Goal: Task Accomplishment & Management: Manage account settings

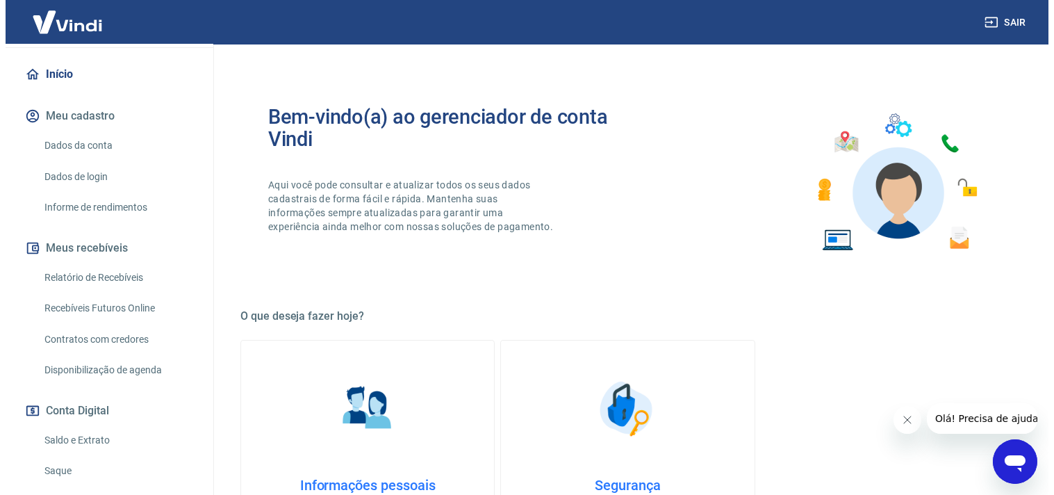
scroll to position [230, 0]
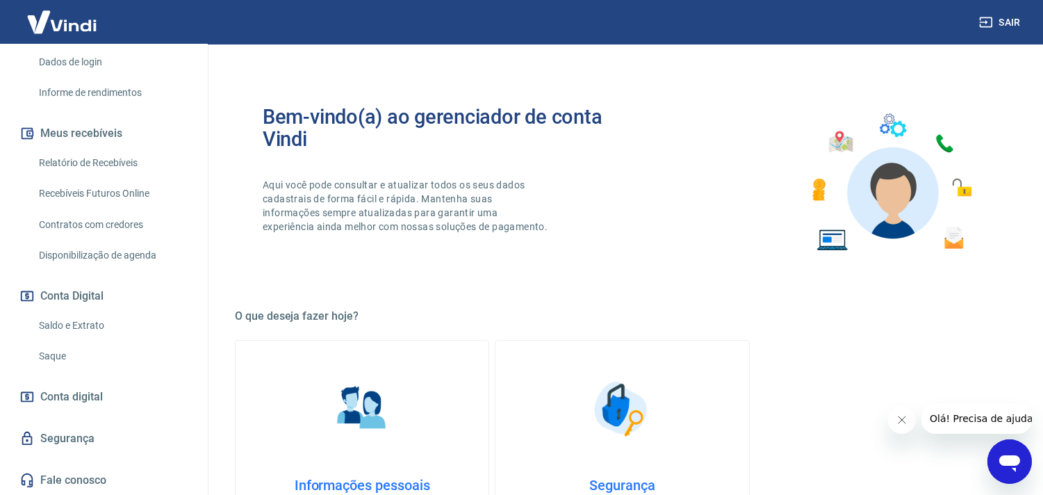
click at [87, 324] on link "Saldo e Extrato" at bounding box center [112, 325] width 158 height 28
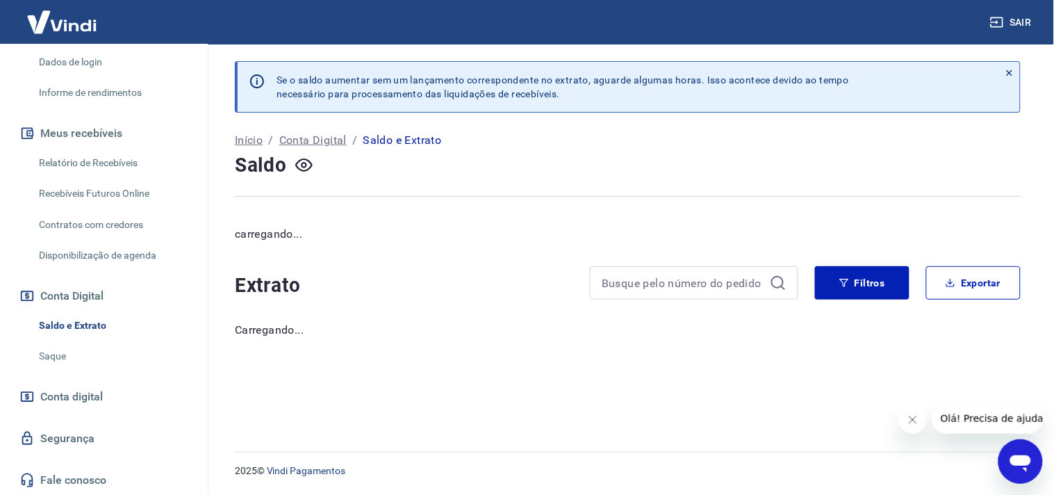
click at [89, 160] on link "Relatório de Recebíveis" at bounding box center [112, 163] width 158 height 28
